Goal: Information Seeking & Learning: Learn about a topic

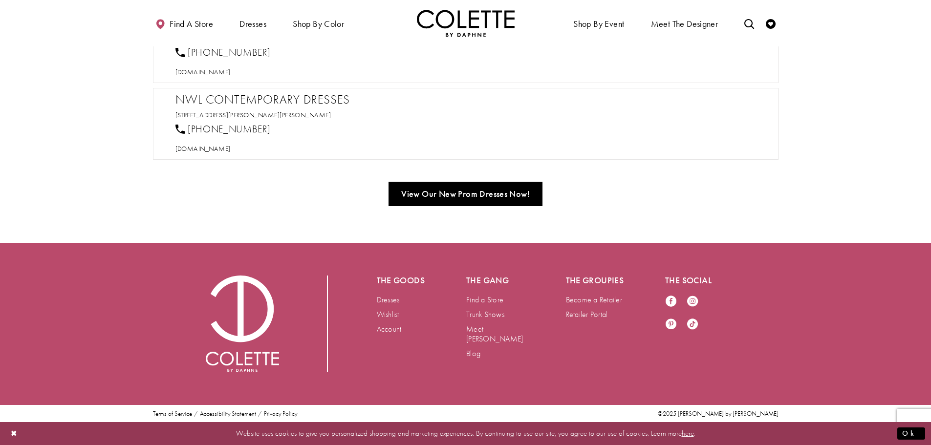
scroll to position [821, 0]
click at [392, 295] on link "Dresses" at bounding box center [388, 299] width 23 height 10
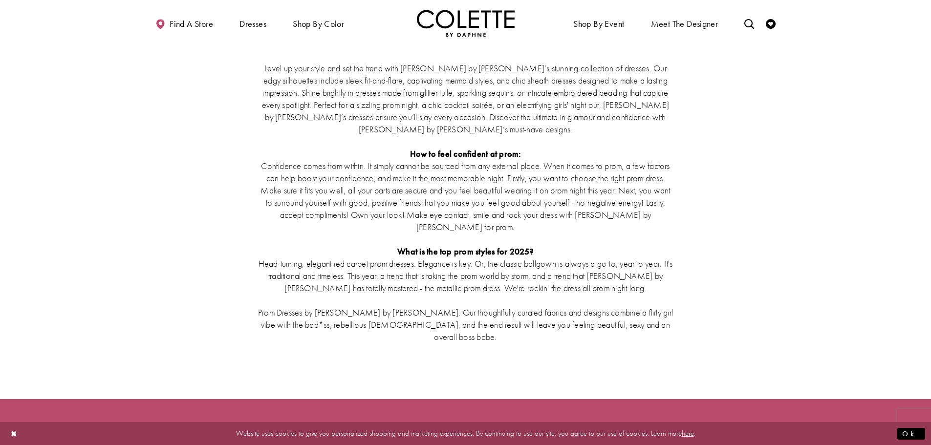
scroll to position [1808, 0]
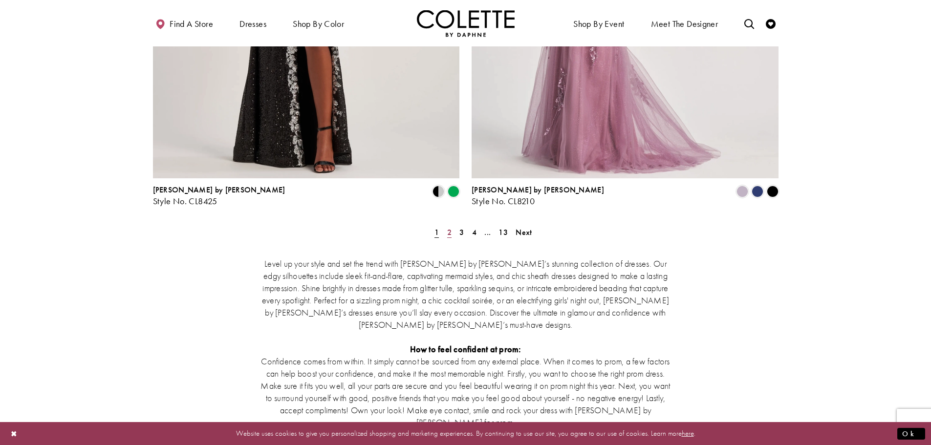
click at [450, 227] on span "2" at bounding box center [449, 232] width 4 height 10
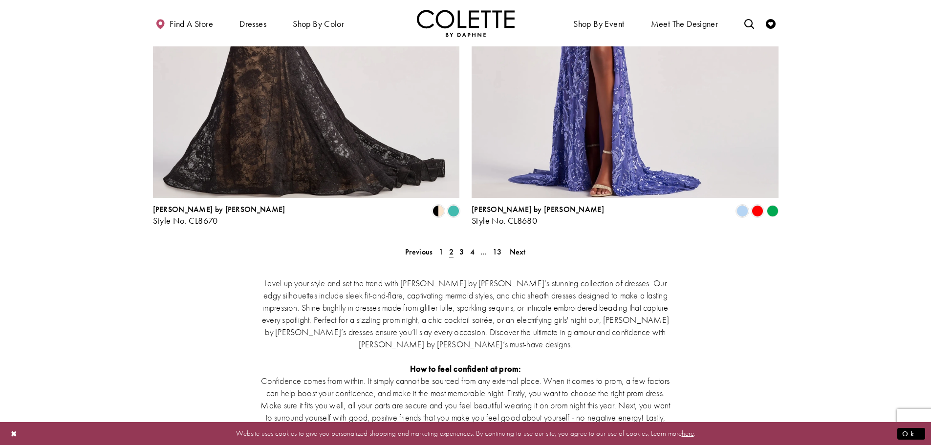
scroll to position [1812, 0]
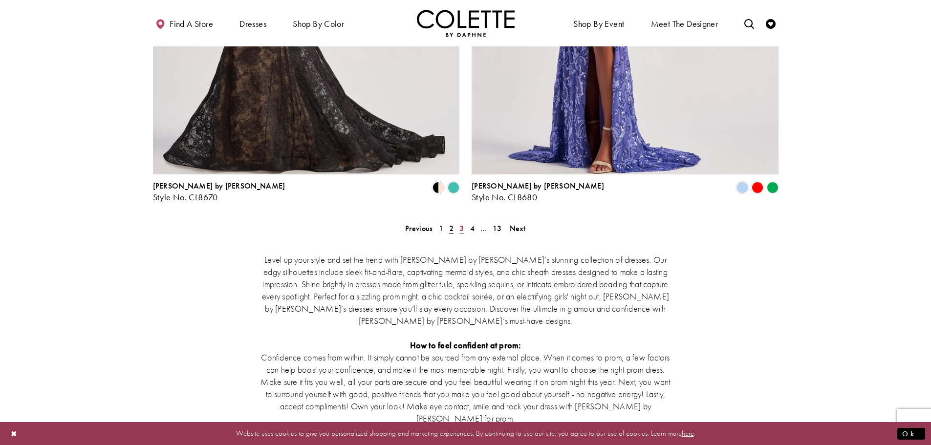
click at [463, 223] on span "3" at bounding box center [461, 228] width 4 height 10
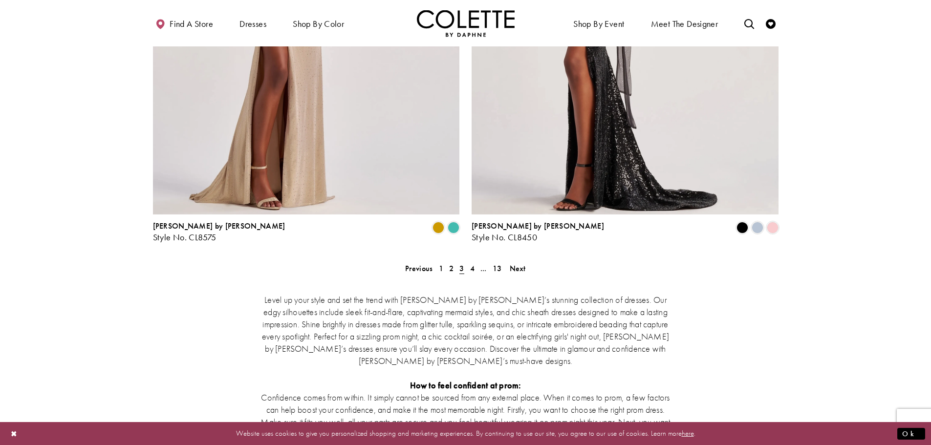
scroll to position [1861, 0]
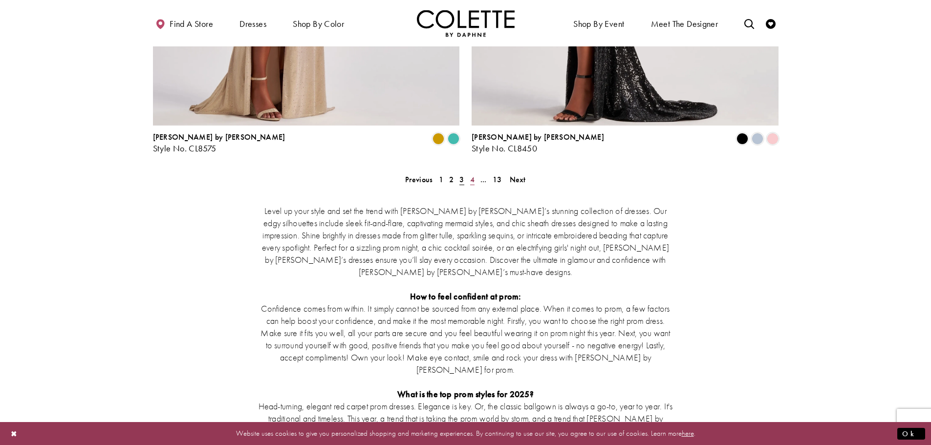
click at [473, 174] on span "4" at bounding box center [472, 179] width 4 height 10
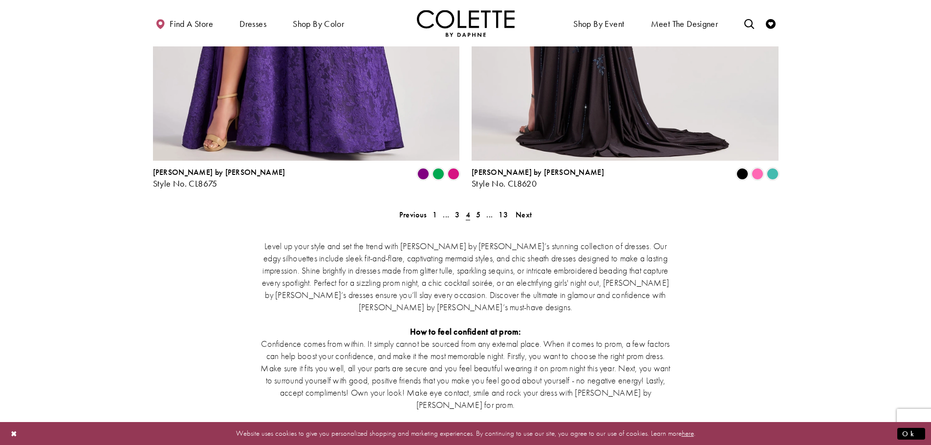
scroll to position [1861, 0]
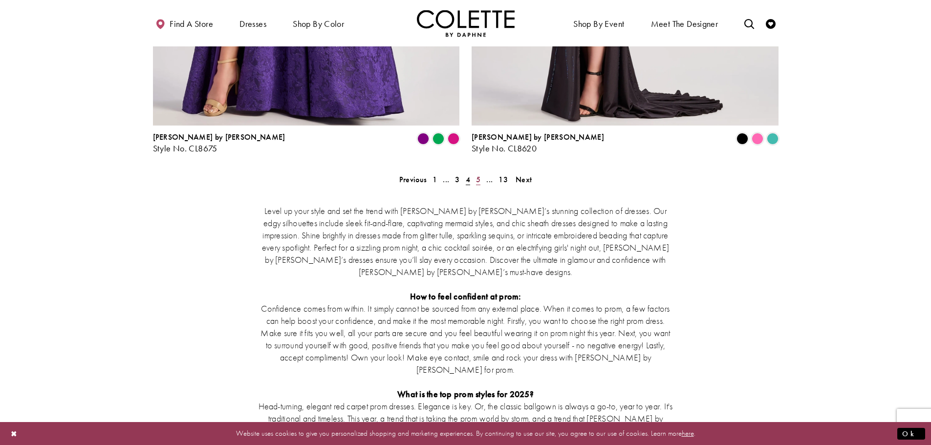
click at [479, 174] on span "5" at bounding box center [478, 179] width 4 height 10
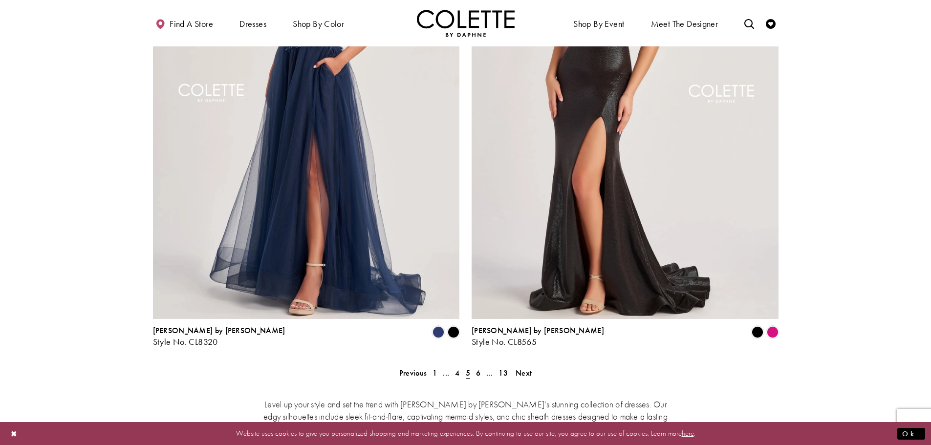
scroll to position [1812, 0]
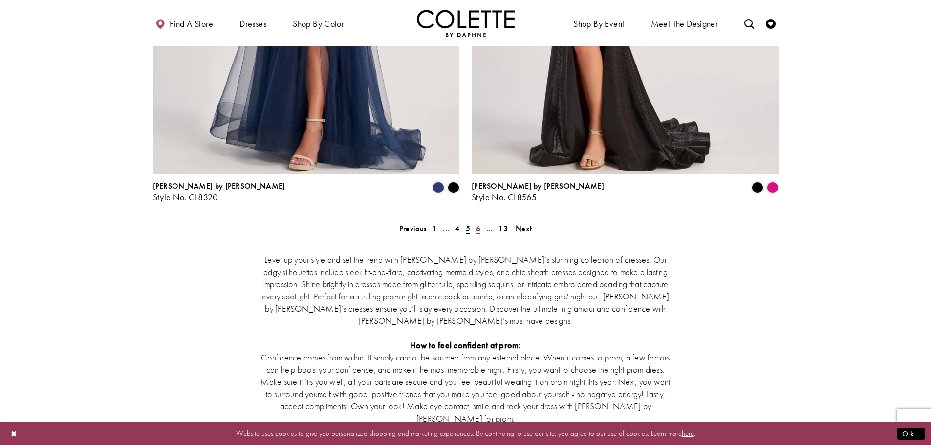
click at [479, 223] on span "6" at bounding box center [478, 228] width 4 height 10
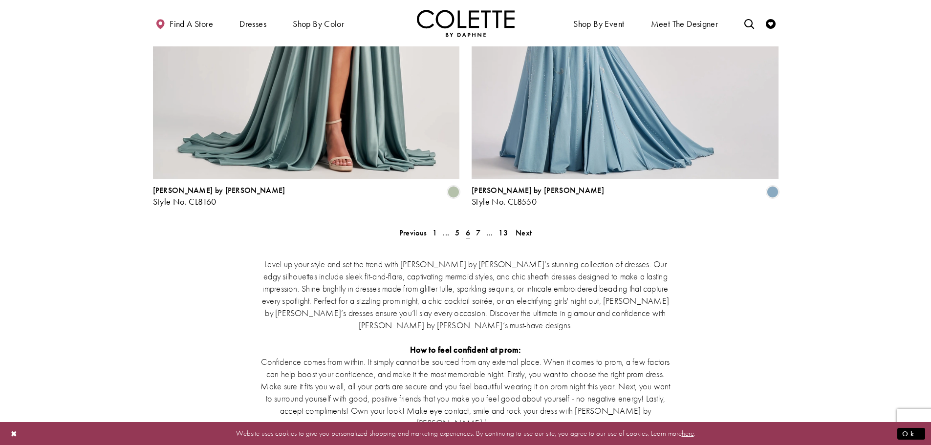
scroll to position [1812, 0]
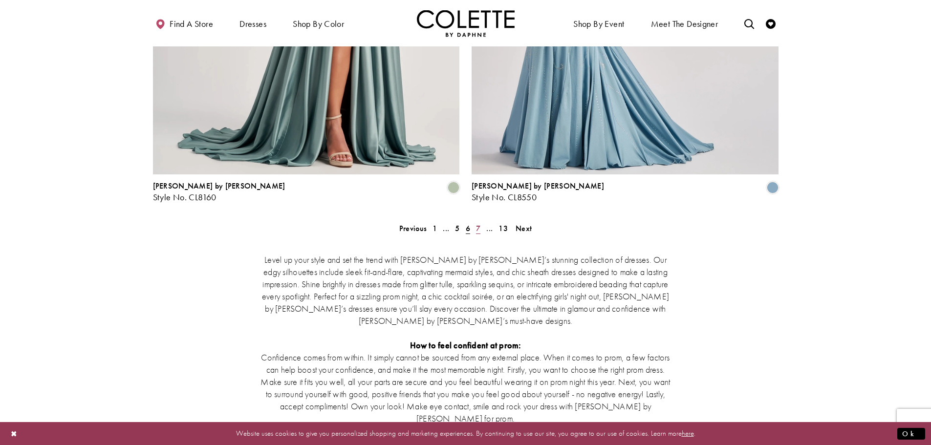
click at [478, 223] on span "7" at bounding box center [478, 228] width 4 height 10
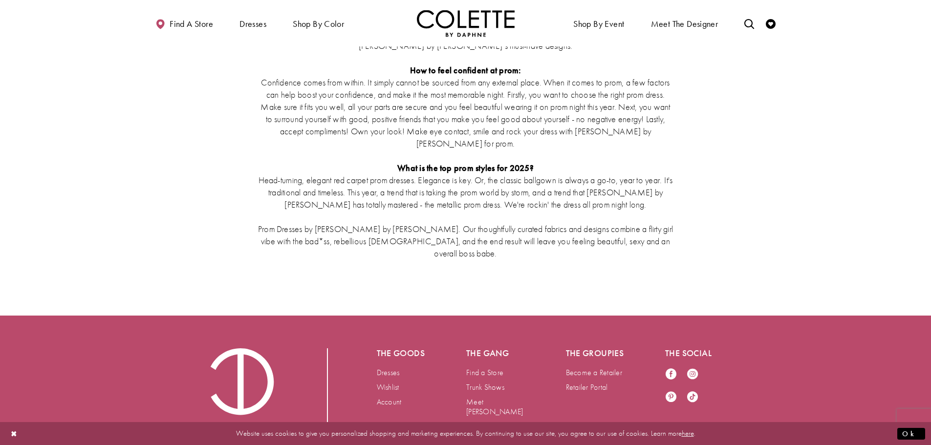
scroll to position [2101, 0]
